Goal: Task Accomplishment & Management: Use online tool/utility

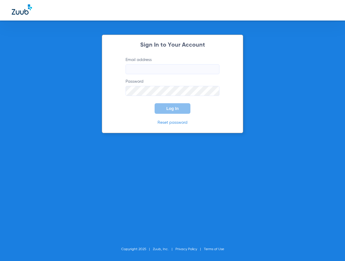
type input "[EMAIL_ADDRESS][DOMAIN_NAME]"
click at [166, 111] on button "Log In" at bounding box center [173, 108] width 36 height 11
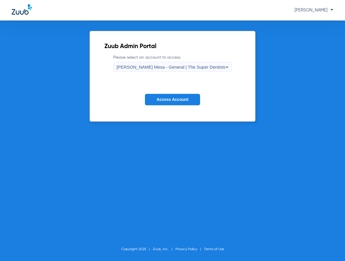
click at [170, 100] on span "Access Account" at bounding box center [173, 99] width 32 height 5
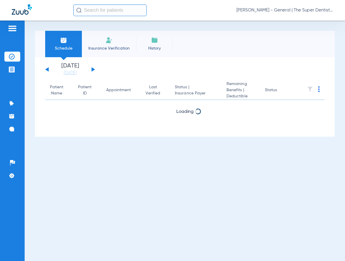
click at [108, 9] on input "text" at bounding box center [109, 10] width 73 height 12
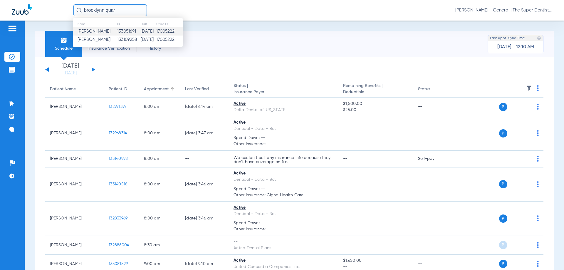
type input "brooklynn quar"
click at [121, 30] on td "133051691" at bounding box center [128, 31] width 23 height 8
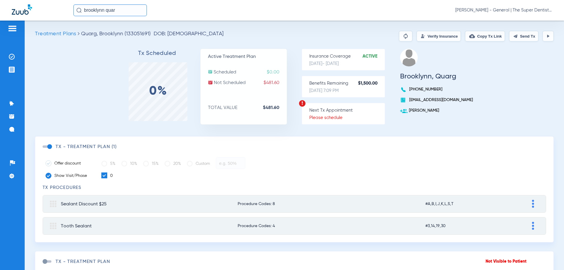
click at [345, 32] on button "Verify Insurance" at bounding box center [438, 36] width 44 height 11
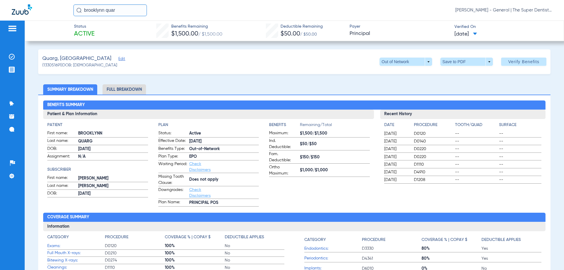
click at [345, 35] on span "[DATE]" at bounding box center [465, 34] width 23 height 7
click at [315, 65] on div at bounding box center [282, 135] width 564 height 270
click at [345, 60] on span "Verify Benefits" at bounding box center [523, 61] width 31 height 5
click at [330, 217] on h2 "Coverage Summary" at bounding box center [294, 217] width 502 height 9
click at [298, 214] on h2 "Coverage Summary" at bounding box center [294, 217] width 502 height 9
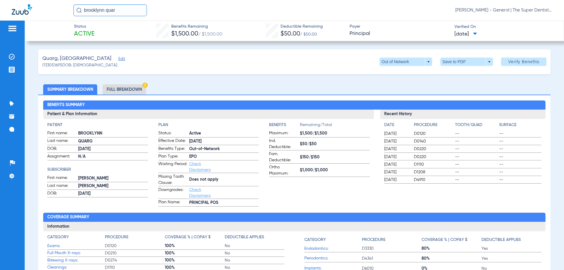
click at [345, 192] on div "Recent History Date Procedure Tooth/Quad Surface [DATE] D0120 -- -- [DATE] D014…" at bounding box center [462, 158] width 165 height 97
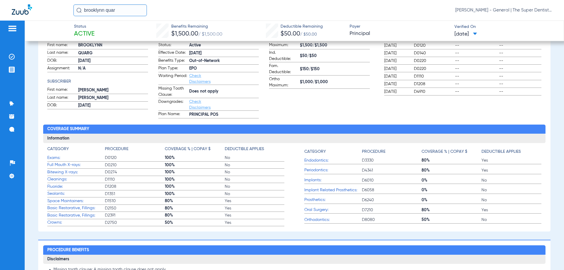
scroll to position [59, 0]
